Goal: Information Seeking & Learning: Learn about a topic

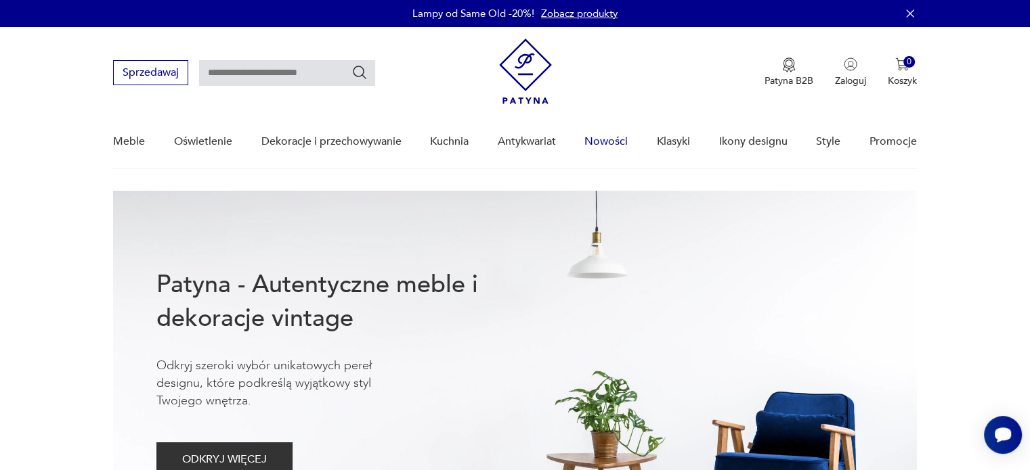
click at [609, 137] on link "Nowości" at bounding box center [605, 142] width 43 height 52
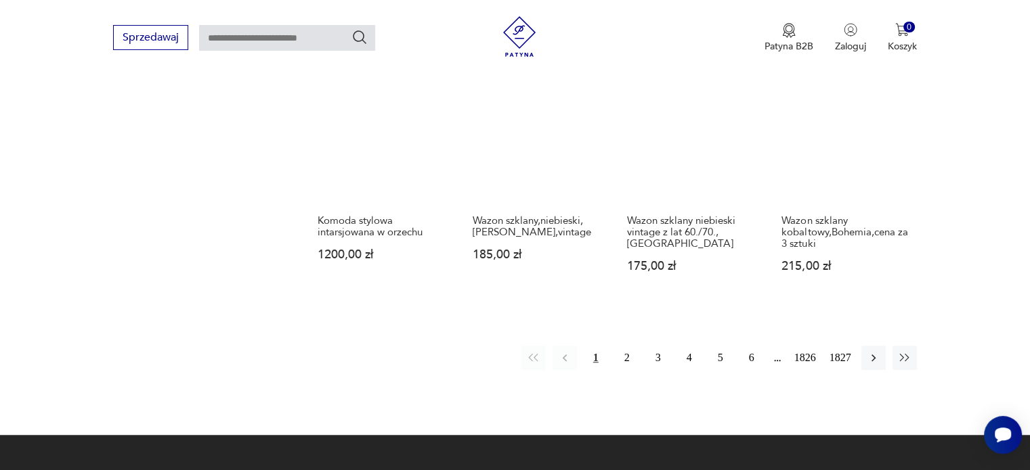
scroll to position [1211, 0]
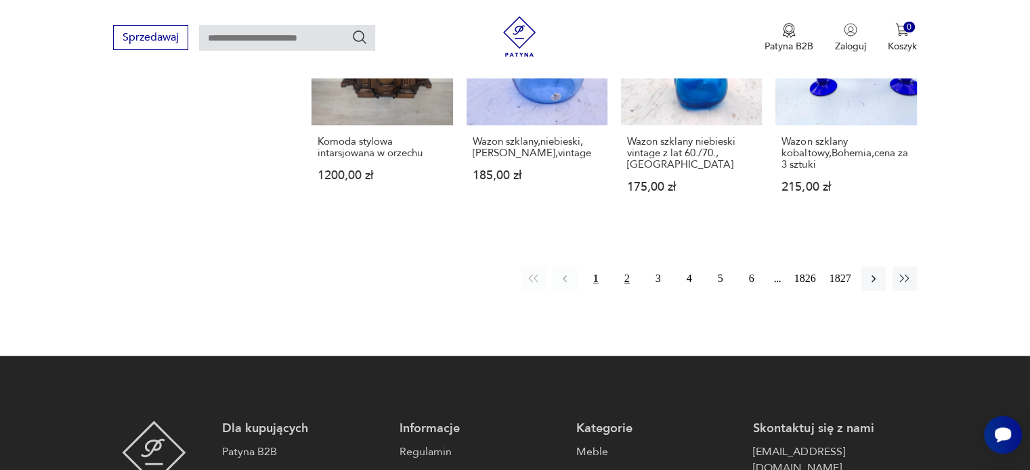
click at [619, 267] on button "2" at bounding box center [627, 279] width 24 height 24
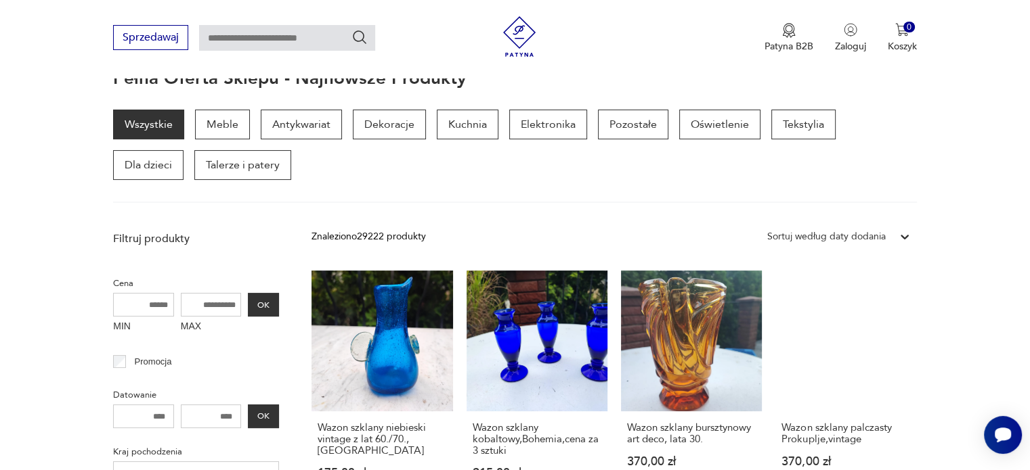
scroll to position [39, 0]
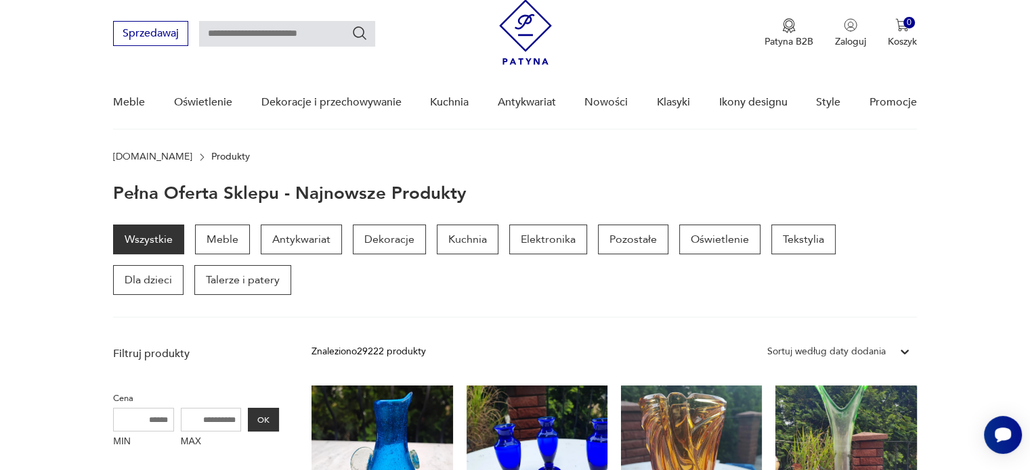
click at [283, 36] on input "text" at bounding box center [287, 34] width 176 height 26
type input "******"
